Goal: Unclear: Browse casually

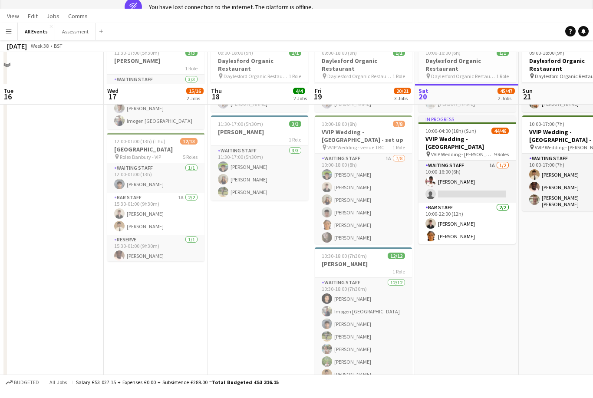
scroll to position [640, 0]
